Goal: Find specific page/section: Find specific page/section

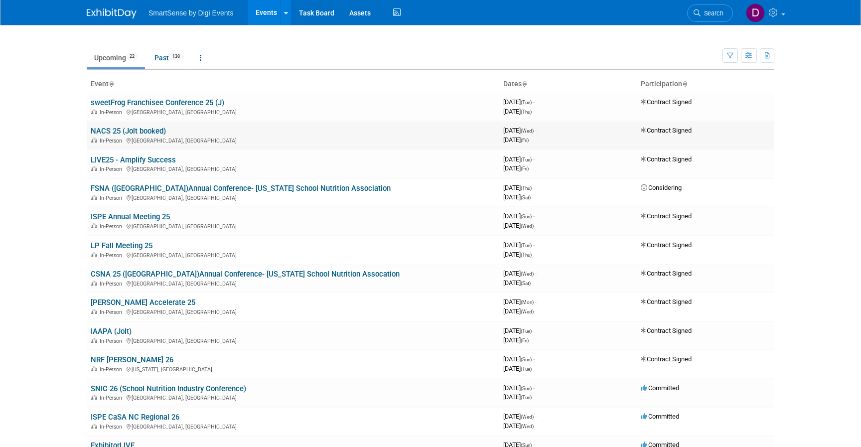
click at [152, 130] on link "NACS 25 (Jolt booked)" at bounding box center [128, 131] width 75 height 9
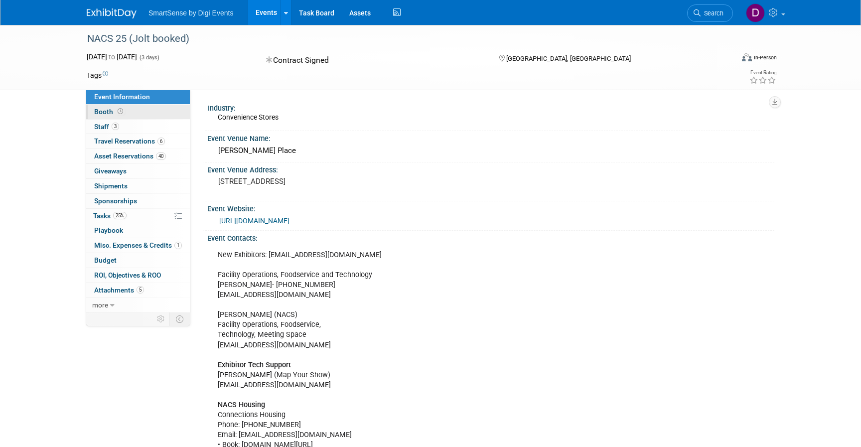
click at [118, 113] on icon at bounding box center [120, 111] width 5 height 5
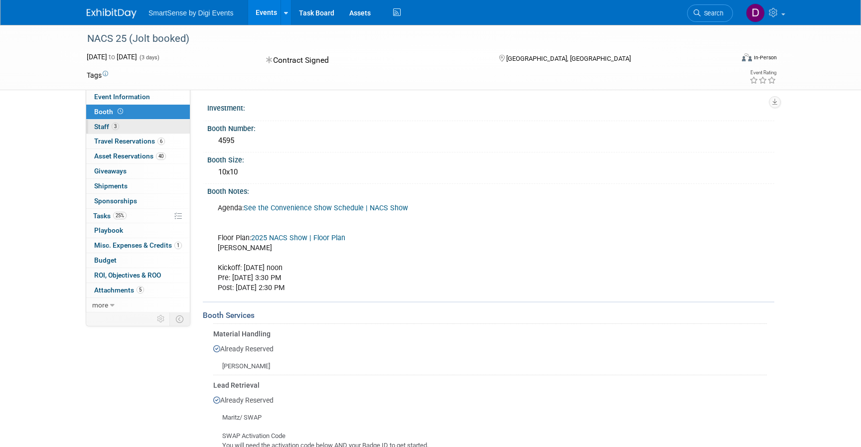
click at [114, 123] on span "3" at bounding box center [115, 126] width 7 height 7
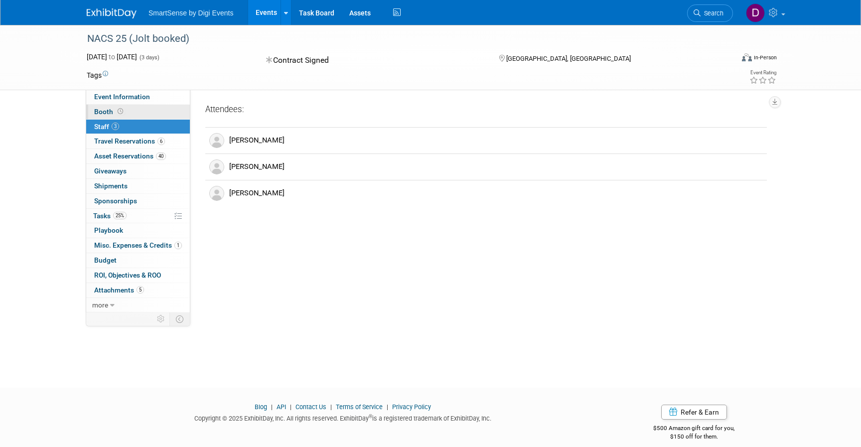
click at [112, 109] on span "Booth" at bounding box center [109, 112] width 31 height 8
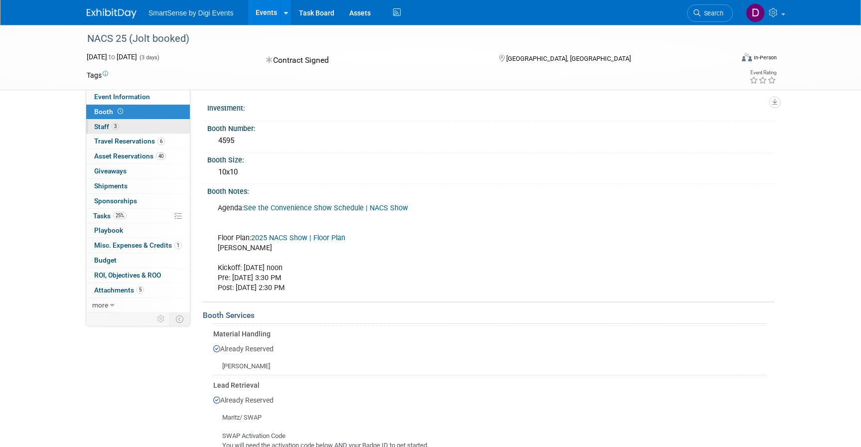
click at [105, 126] on span "Staff 3" at bounding box center [106, 127] width 25 height 8
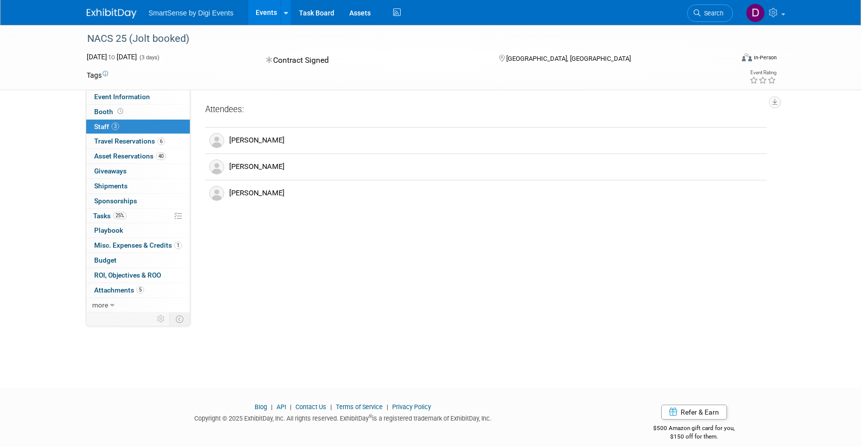
click at [383, 274] on div "Industry: Convenience Stores Event Venue Name: [PERSON_NAME][GEOGRAPHIC_DATA] E…" at bounding box center [482, 201] width 584 height 223
click at [291, 218] on div "Industry: Convenience Stores Event Venue Name: [PERSON_NAME][GEOGRAPHIC_DATA] E…" at bounding box center [482, 201] width 584 height 223
